Goal: Task Accomplishment & Management: Complete application form

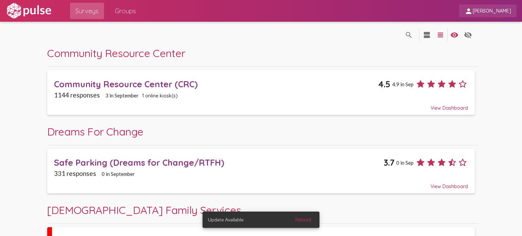
click at [492, 8] on span "[PERSON_NAME]" at bounding box center [492, 11] width 38 height 6
click at [308, 59] on div at bounding box center [261, 118] width 522 height 236
click at [306, 219] on span "Reload" at bounding box center [303, 220] width 16 height 6
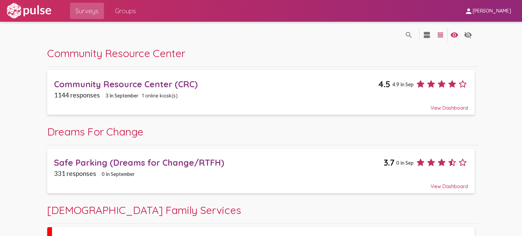
click at [264, 48] on div "Community Resource Center" at bounding box center [262, 57] width 431 height 20
click at [481, 13] on span "[PERSON_NAME]" at bounding box center [492, 11] width 38 height 6
click at [343, 38] on div at bounding box center [261, 118] width 522 height 236
click at [367, 43] on div "search_off search view_agenda view_headline visibility visibility_off settings" at bounding box center [261, 34] width 428 height 25
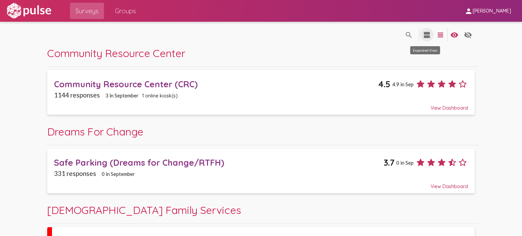
click at [426, 34] on mat-icon "view_agenda" at bounding box center [427, 35] width 8 height 8
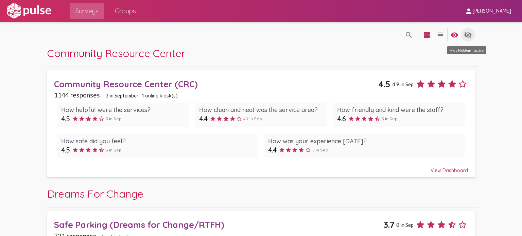
click at [467, 34] on mat-icon "visibility_off" at bounding box center [468, 35] width 8 height 8
click at [37, 13] on img at bounding box center [28, 10] width 47 height 17
click at [259, 34] on div "search_off search view_agenda view_headline visibility visibility_off settings" at bounding box center [261, 34] width 428 height 25
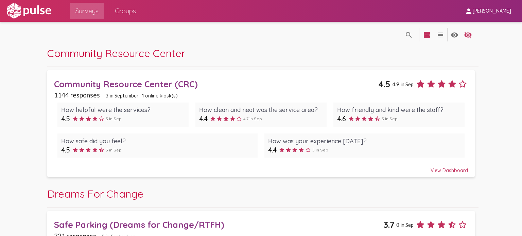
click at [254, 35] on div "search_off search view_agenda view_headline visibility visibility_off settings" at bounding box center [261, 34] width 428 height 25
click at [118, 9] on span "Groups" at bounding box center [125, 11] width 21 height 12
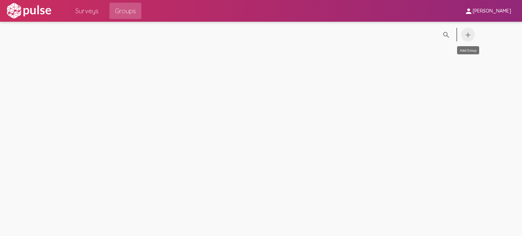
click at [468, 35] on mat-icon "add" at bounding box center [468, 35] width 8 height 8
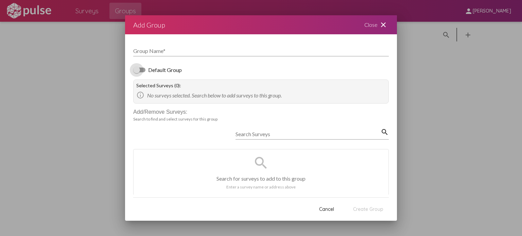
click at [137, 70] on div at bounding box center [136, 70] width 7 height 7
click at [137, 72] on input "Default Group" at bounding box center [136, 72] width 0 height 0
checkbox input "true"
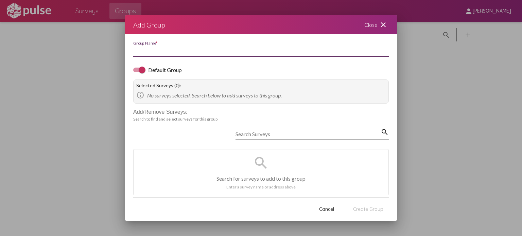
click at [170, 54] on input "Group Name *" at bounding box center [261, 51] width 256 height 6
type input "Curr"
type input "2024-2025 Kiosks"
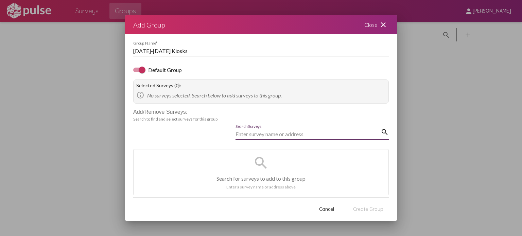
click at [266, 135] on input "Search Surveys" at bounding box center [308, 134] width 145 height 6
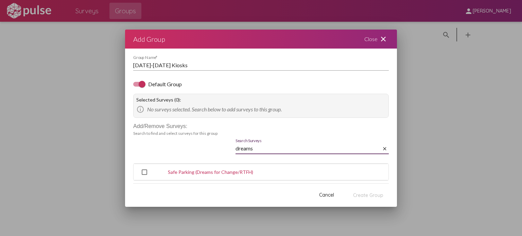
type input "dreams"
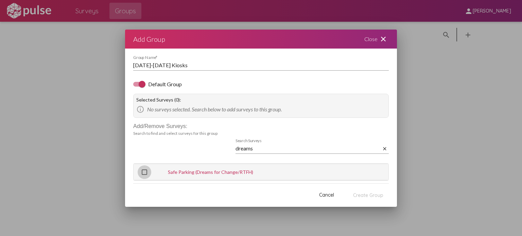
click at [145, 171] on span "Select Safe Parking (Dreams for Change/RTFH)" at bounding box center [144, 172] width 5 height 5
click at [144, 175] on input "Select Safe Parking (Dreams for Change/RTFH)" at bounding box center [144, 175] width 0 height 0
checkbox input "true"
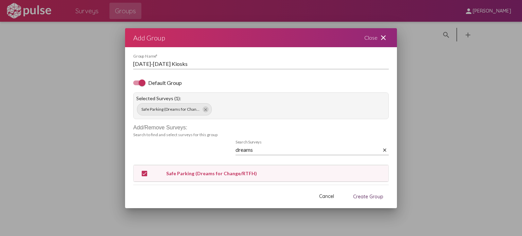
click at [276, 151] on input "dreams" at bounding box center [308, 150] width 145 height 6
type input "crc"
click at [146, 175] on span "Select Community Resource Center (CRC)" at bounding box center [144, 173] width 5 height 5
click at [144, 176] on input "Select Community Resource Center (CRC)" at bounding box center [144, 176] width 0 height 0
checkbox input "true"
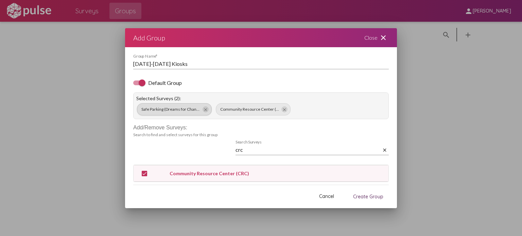
drag, startPoint x: 176, startPoint y: 109, endPoint x: 193, endPoint y: 110, distance: 17.4
click at [193, 110] on span "Safe Parking (Dreams for Change/RTFH)" at bounding box center [170, 109] width 59 height 5
click at [256, 150] on input "crc" at bounding box center [308, 150] width 145 height 6
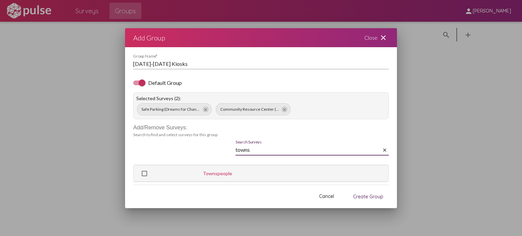
type input "towns"
click at [146, 172] on span "Select Townspeople" at bounding box center [144, 173] width 5 height 5
click at [144, 176] on input "Select Townspeople" at bounding box center [144, 176] width 0 height 0
checkbox input "true"
click at [277, 148] on input "towns" at bounding box center [308, 150] width 145 height 6
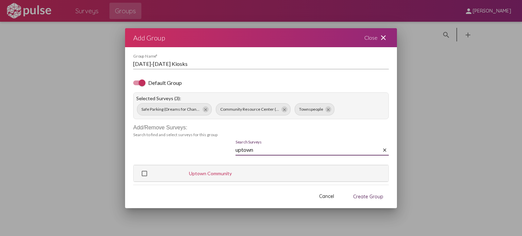
type input "uptown"
click at [144, 172] on span "Select Uptown Community" at bounding box center [144, 173] width 5 height 5
click at [144, 176] on input "Select Uptown Community" at bounding box center [144, 176] width 0 height 0
checkbox input "true"
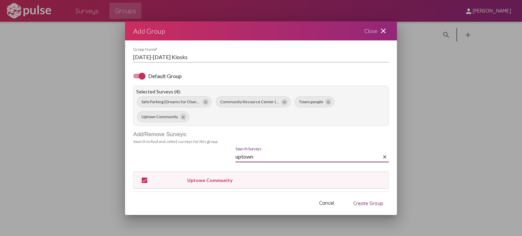
click at [269, 158] on input "uptown" at bounding box center [308, 157] width 145 height 6
type input "door of"
click at [143, 180] on span "Select Door of Hope" at bounding box center [144, 180] width 5 height 5
click at [144, 183] on input "Select Door of Hope" at bounding box center [144, 183] width 0 height 0
checkbox input "true"
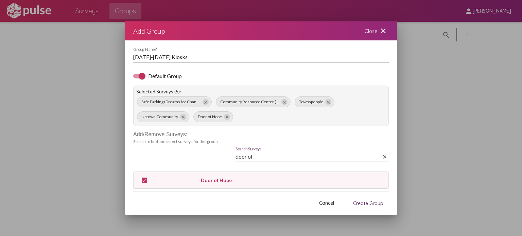
click at [268, 157] on input "door of" at bounding box center [308, 157] width 145 height 6
type input "south"
click at [146, 182] on span "Select Ken Lee" at bounding box center [144, 180] width 5 height 5
click at [144, 183] on input "Select Ken Lee" at bounding box center [144, 183] width 0 height 0
checkbox input "true"
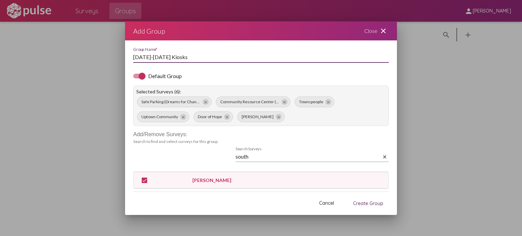
click at [191, 57] on input "2024-2025 Kiosks" at bounding box center [261, 57] width 256 height 6
type input "2024-2025 Active Kiosks"
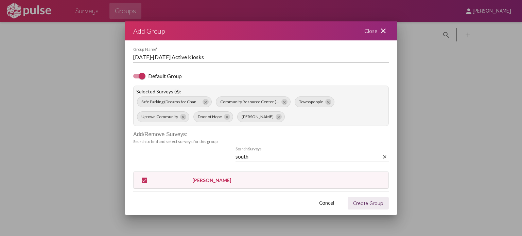
click at [374, 202] on span "Create Group" at bounding box center [368, 204] width 30 height 6
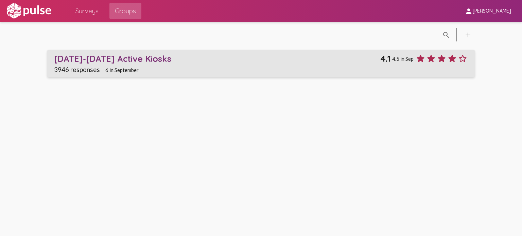
click at [153, 60] on div "2024-2025 Active Kiosks" at bounding box center [217, 58] width 326 height 11
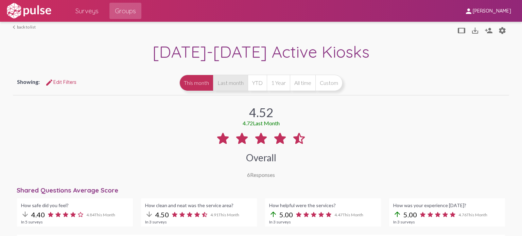
click at [232, 84] on button "Last month" at bounding box center [230, 83] width 35 height 16
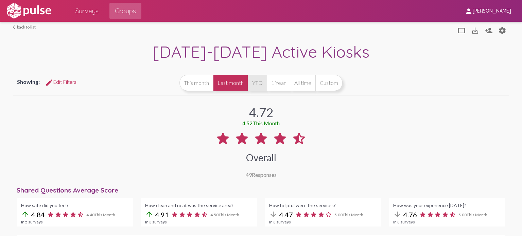
click at [254, 83] on button "YTD" at bounding box center [257, 83] width 19 height 16
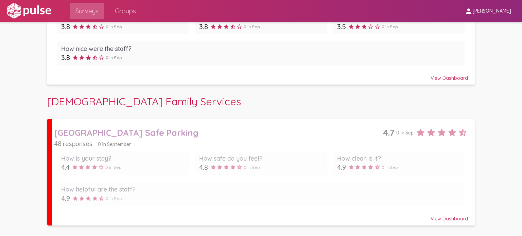
scroll to position [233, 0]
drag, startPoint x: 101, startPoint y: 131, endPoint x: 439, endPoint y: 220, distance: 349.7
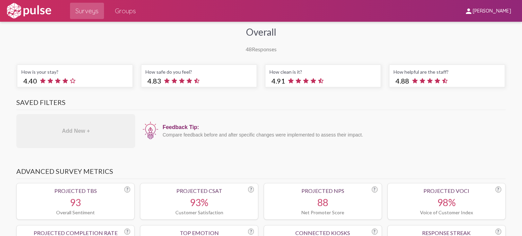
scroll to position [105, 0]
